Goal: Download file/media

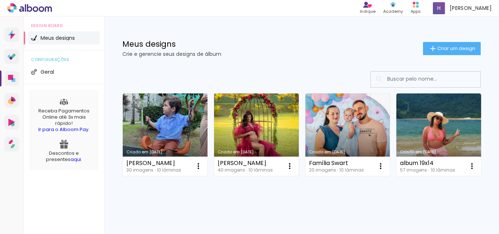
click at [271, 126] on link "Criado em [DATE]" at bounding box center [256, 134] width 85 height 83
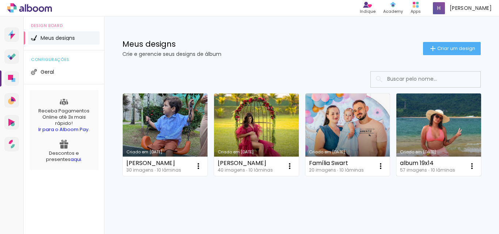
click at [396, 176] on link "Criado em [DATE]" at bounding box center [438, 134] width 85 height 83
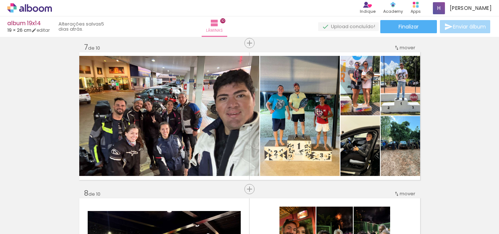
scroll to position [863, 0]
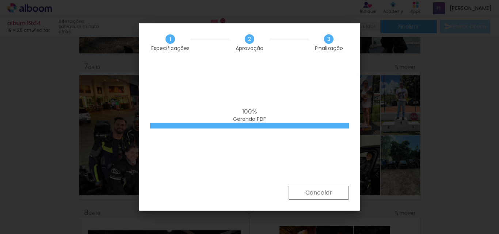
scroll to position [0, 1894]
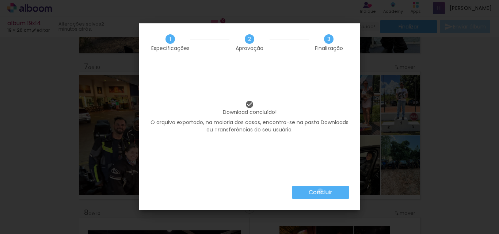
click at [0, 0] on slot "Concluir" at bounding box center [0, 0] width 0 height 0
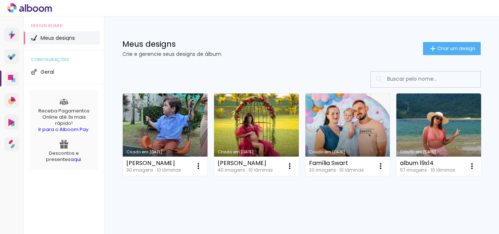
click at [47, 9] on icon at bounding box center [29, 7] width 45 height 9
